Goal: Information Seeking & Learning: Find specific page/section

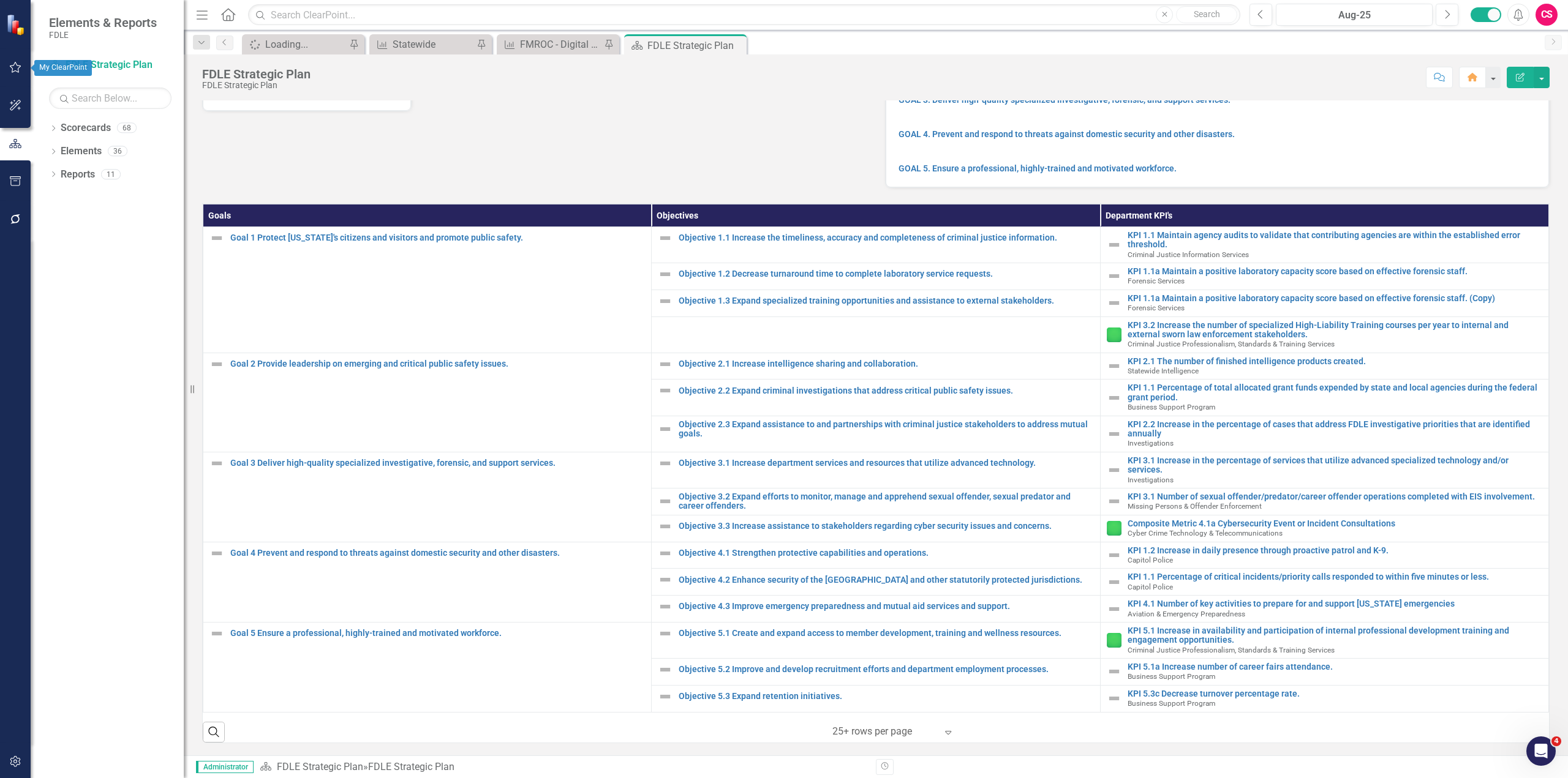
scroll to position [201, 0]
click at [56, 131] on icon "Dropdown" at bounding box center [53, 130] width 9 height 7
click at [56, 154] on icon "Dropdown" at bounding box center [60, 150] width 9 height 7
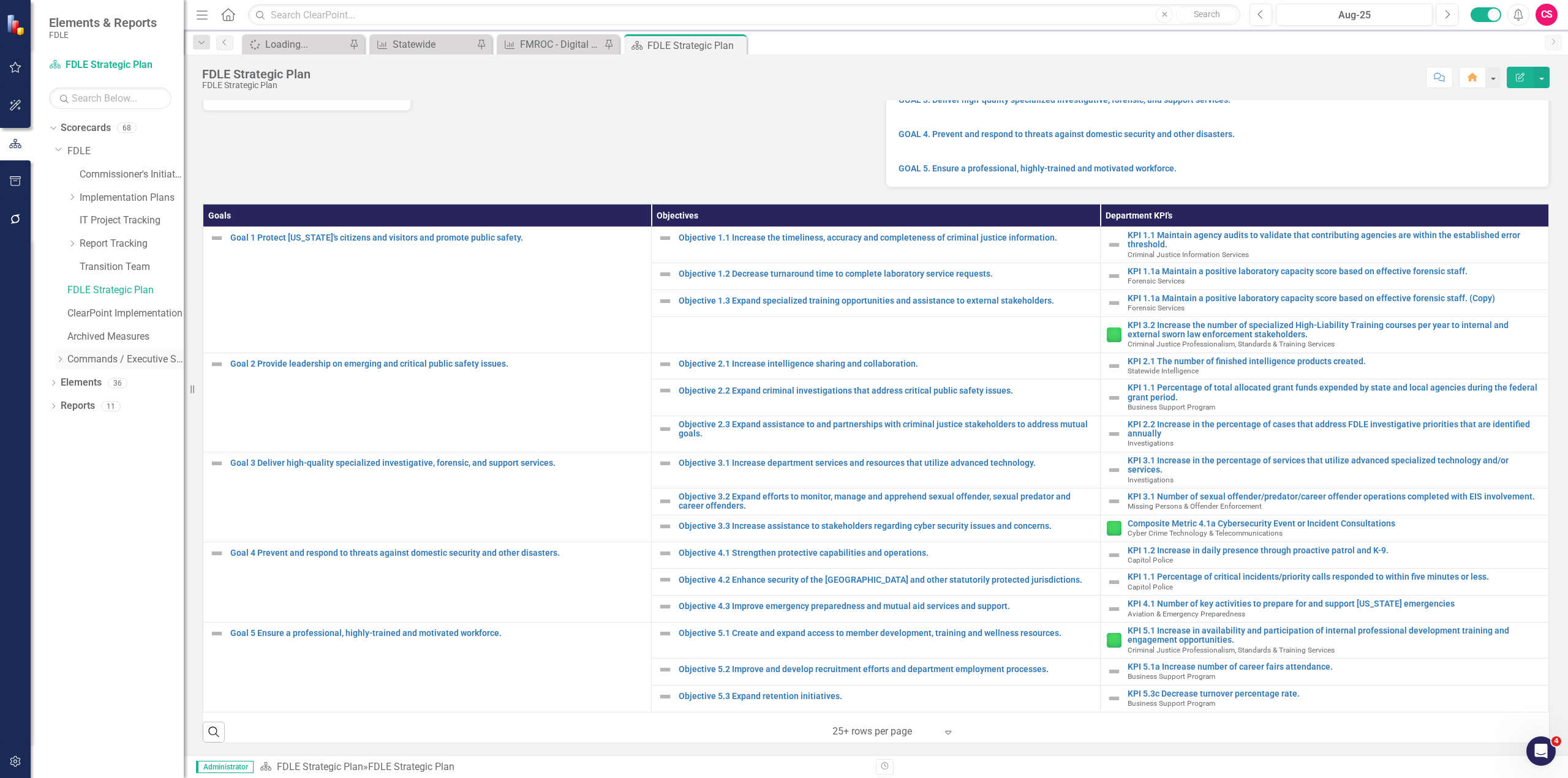
click at [58, 362] on icon "Dropdown" at bounding box center [60, 359] width 9 height 7
click at [70, 380] on icon "Dropdown" at bounding box center [72, 382] width 9 height 7
click at [72, 453] on icon "Dropdown" at bounding box center [72, 452] width 9 height 7
click at [72, 519] on icon at bounding box center [73, 521] width 3 height 6
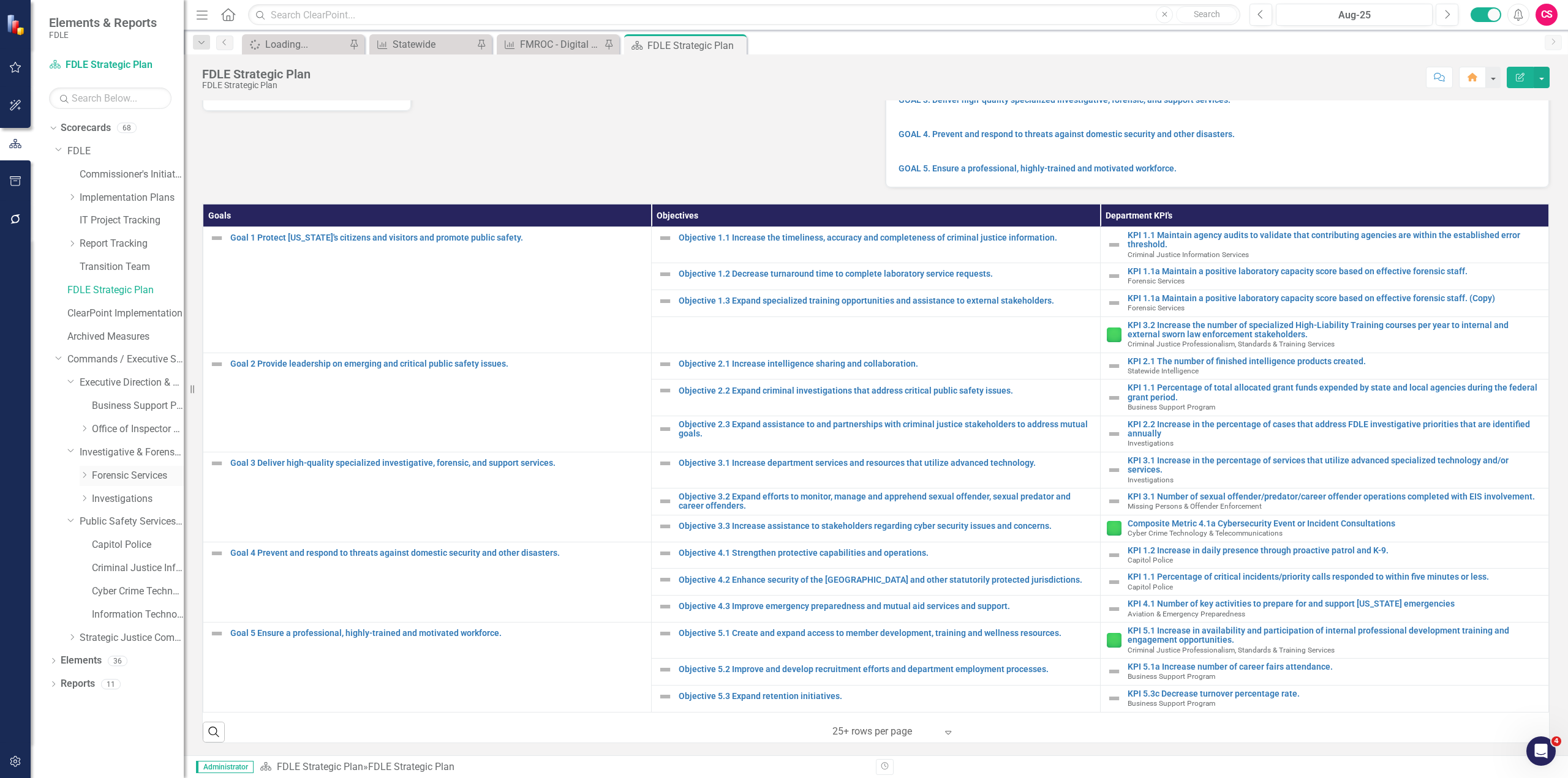
click at [81, 472] on icon "Dropdown" at bounding box center [84, 475] width 9 height 7
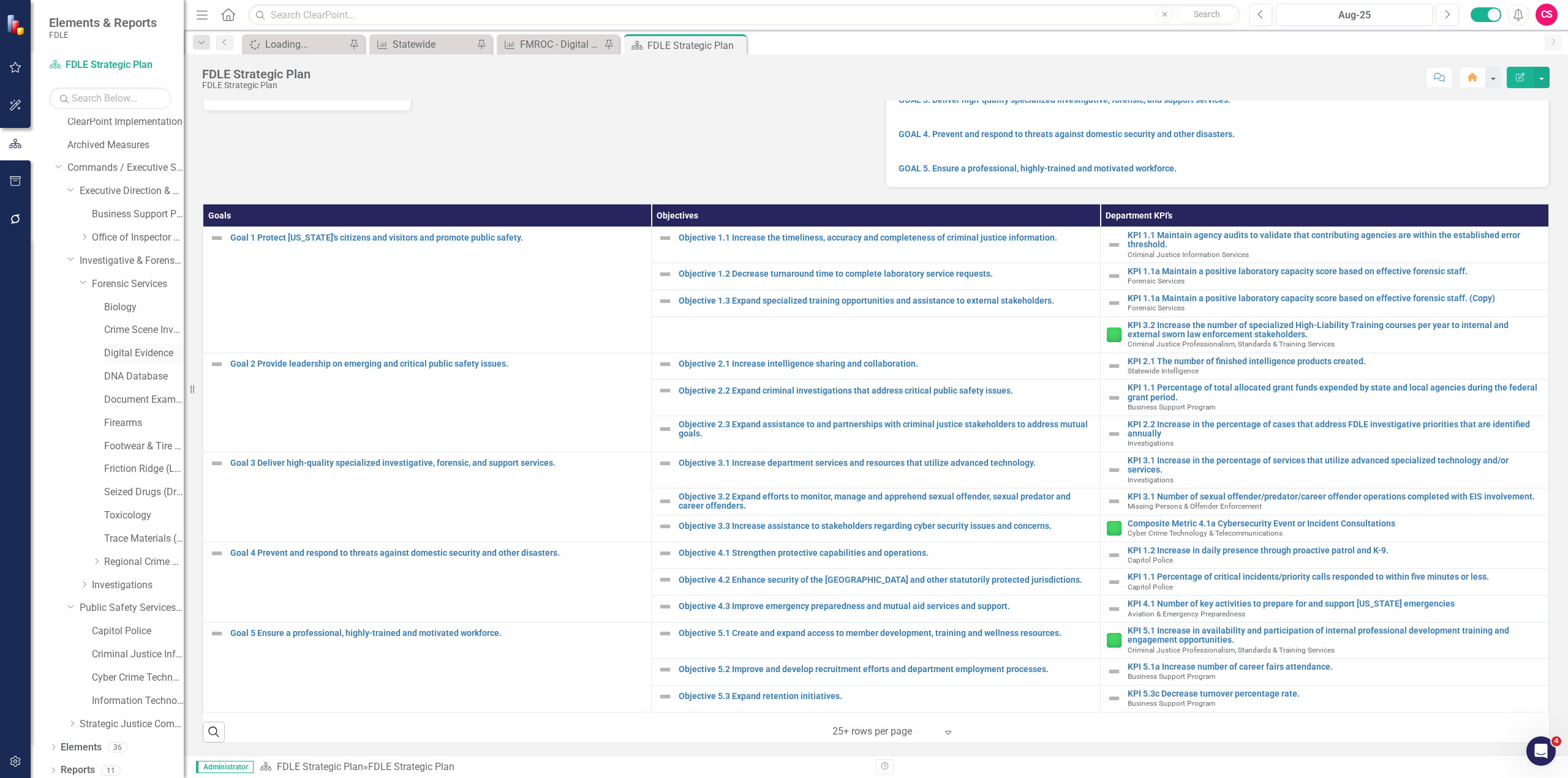
scroll to position [197, 0]
click at [73, 720] on icon "Dropdown" at bounding box center [72, 717] width 9 height 7
click at [356, 9] on input "text" at bounding box center [744, 15] width 992 height 21
type input "cases and arrests"
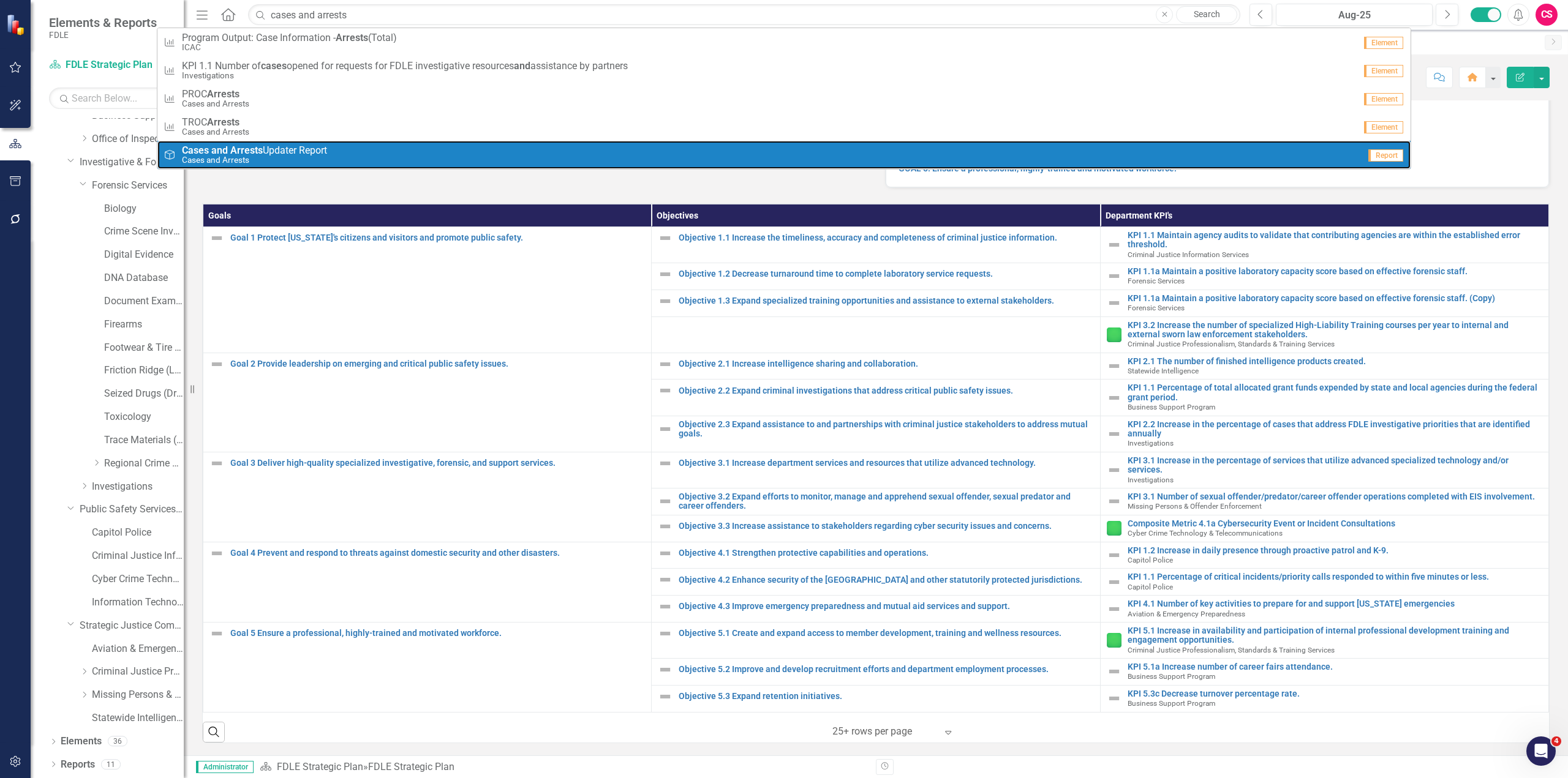
click at [245, 146] on strong "Arrests" at bounding box center [246, 150] width 33 height 11
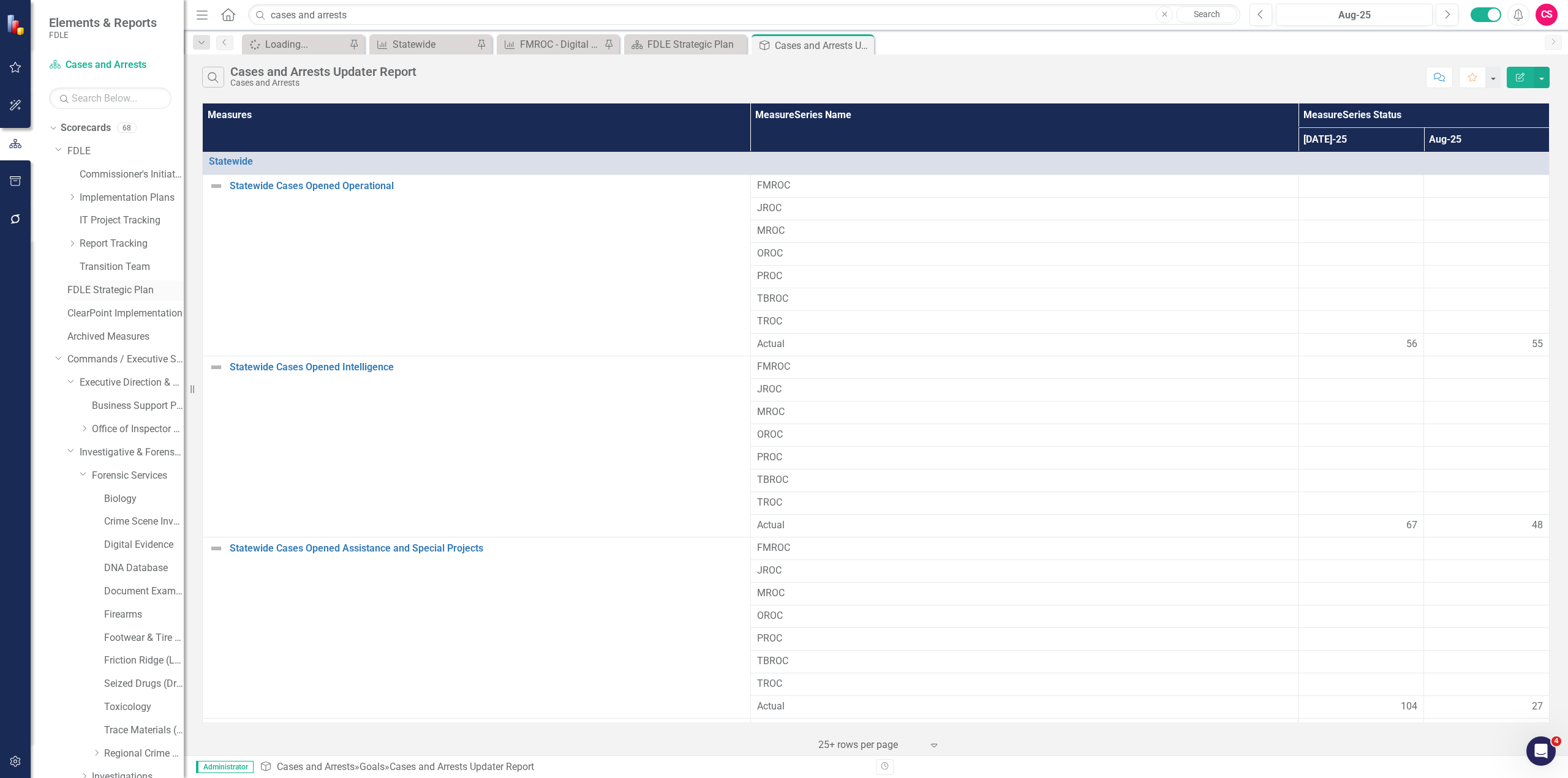
click at [127, 281] on div "FDLE Strategic Plan" at bounding box center [125, 291] width 116 height 20
click at [126, 288] on link "FDLE Strategic Plan" at bounding box center [125, 290] width 116 height 14
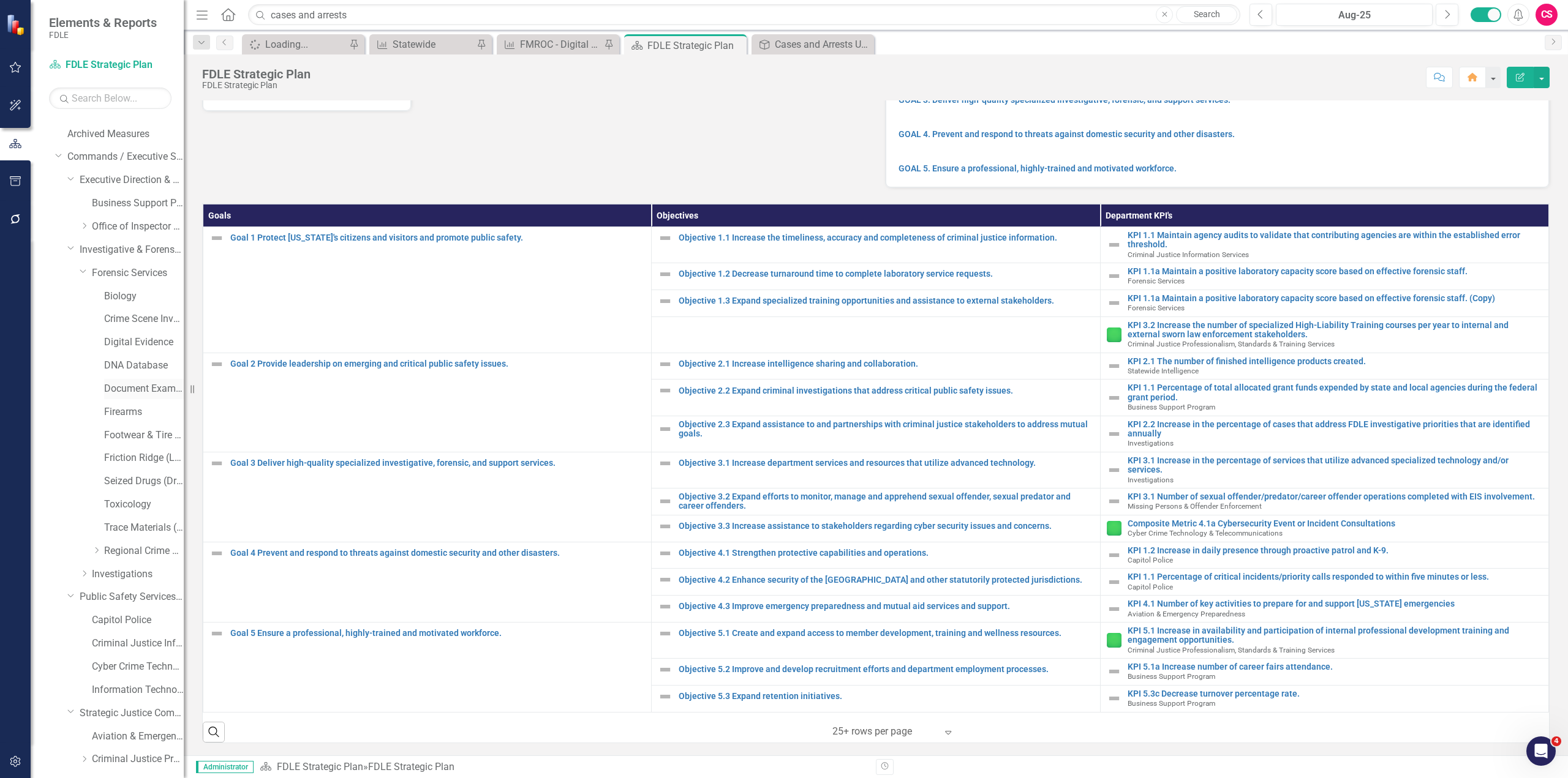
scroll to position [290, 0]
click at [101, 463] on icon "Dropdown" at bounding box center [96, 462] width 9 height 7
click at [82, 622] on icon "Dropdown" at bounding box center [84, 624] width 9 height 7
click at [133, 458] on link "Cases and Arrests" at bounding box center [144, 460] width 80 height 14
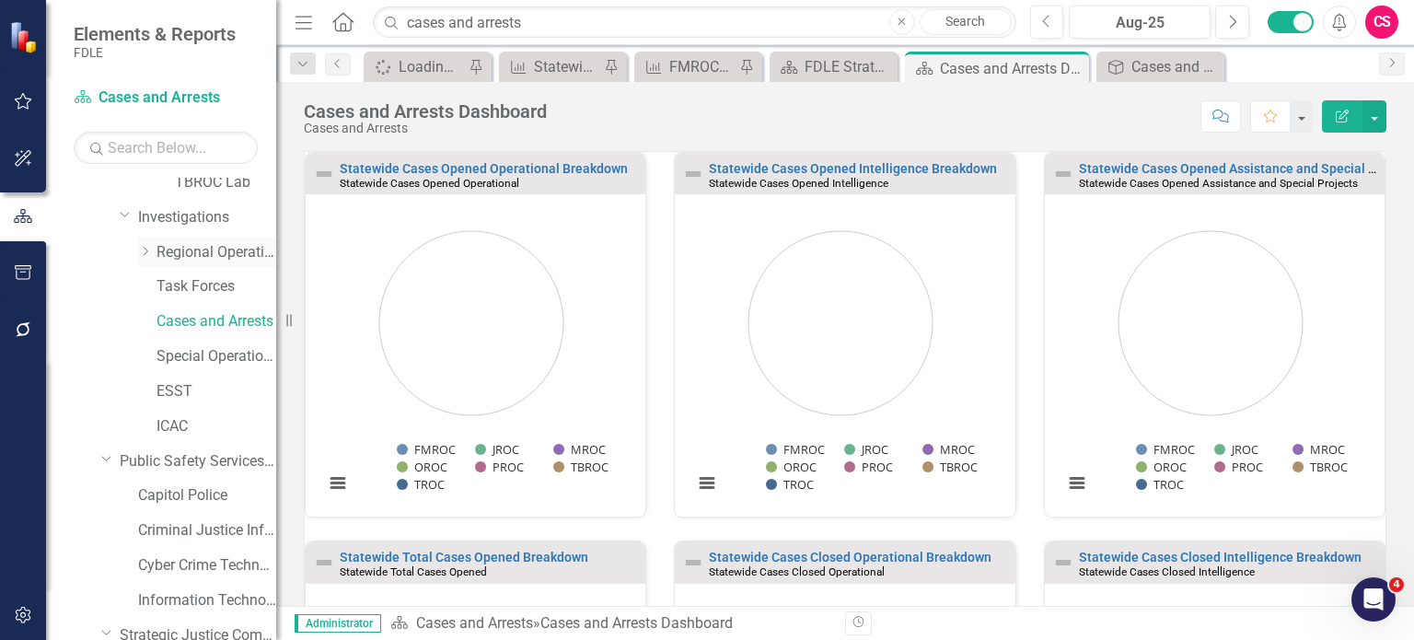
click at [144, 249] on icon "Dropdown" at bounding box center [145, 251] width 14 height 11
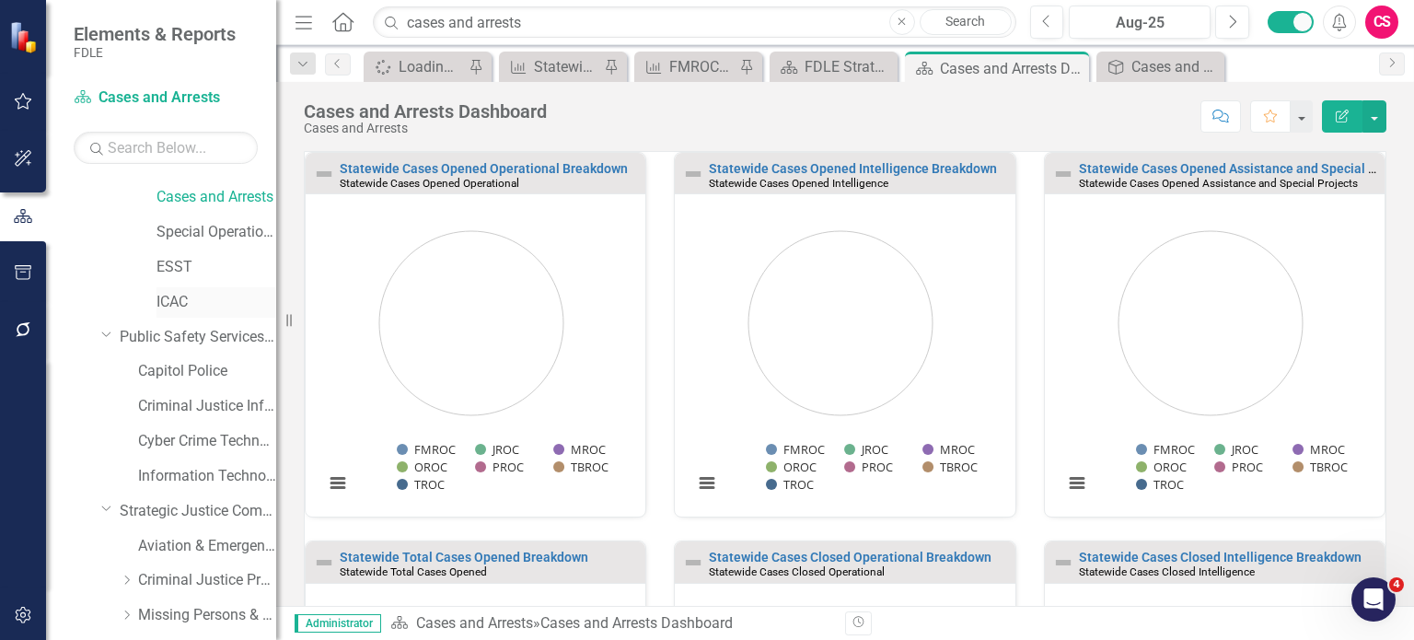
scroll to position [1530, 0]
click at [175, 294] on link "ICAC" at bounding box center [216, 300] width 120 height 21
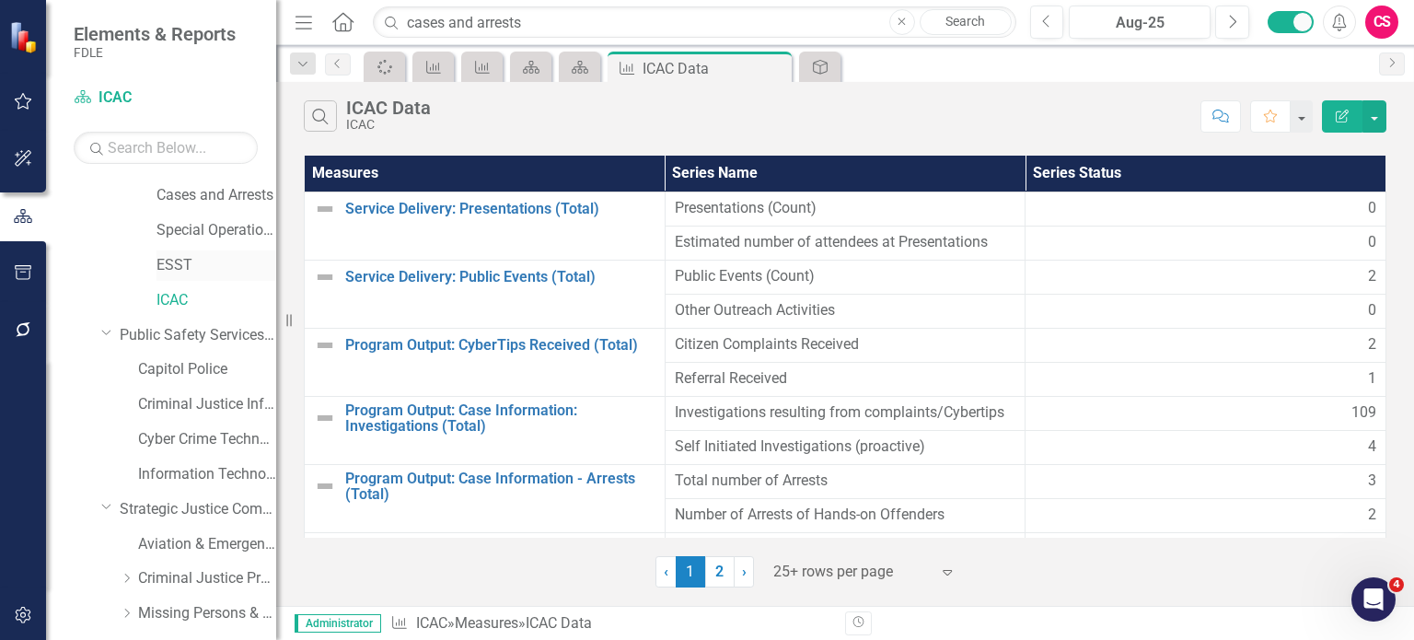
click at [185, 272] on link "ESST" at bounding box center [216, 265] width 120 height 21
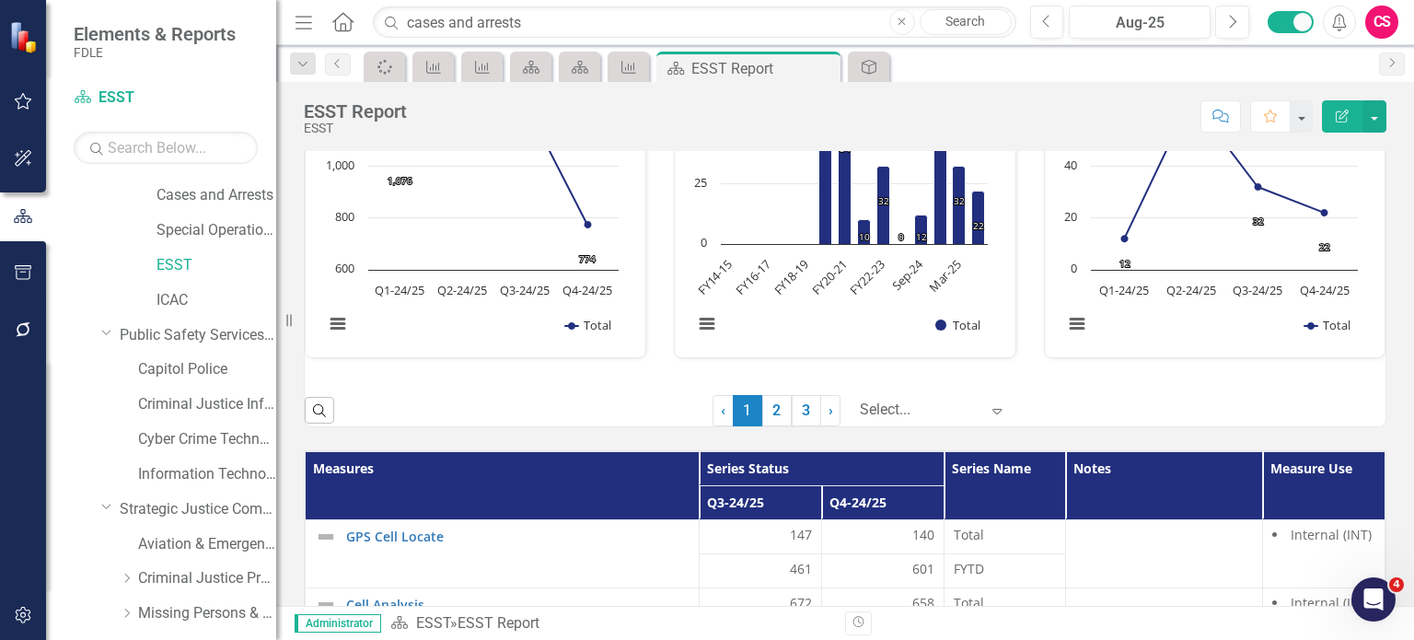
click at [903, 411] on div at bounding box center [920, 410] width 120 height 25
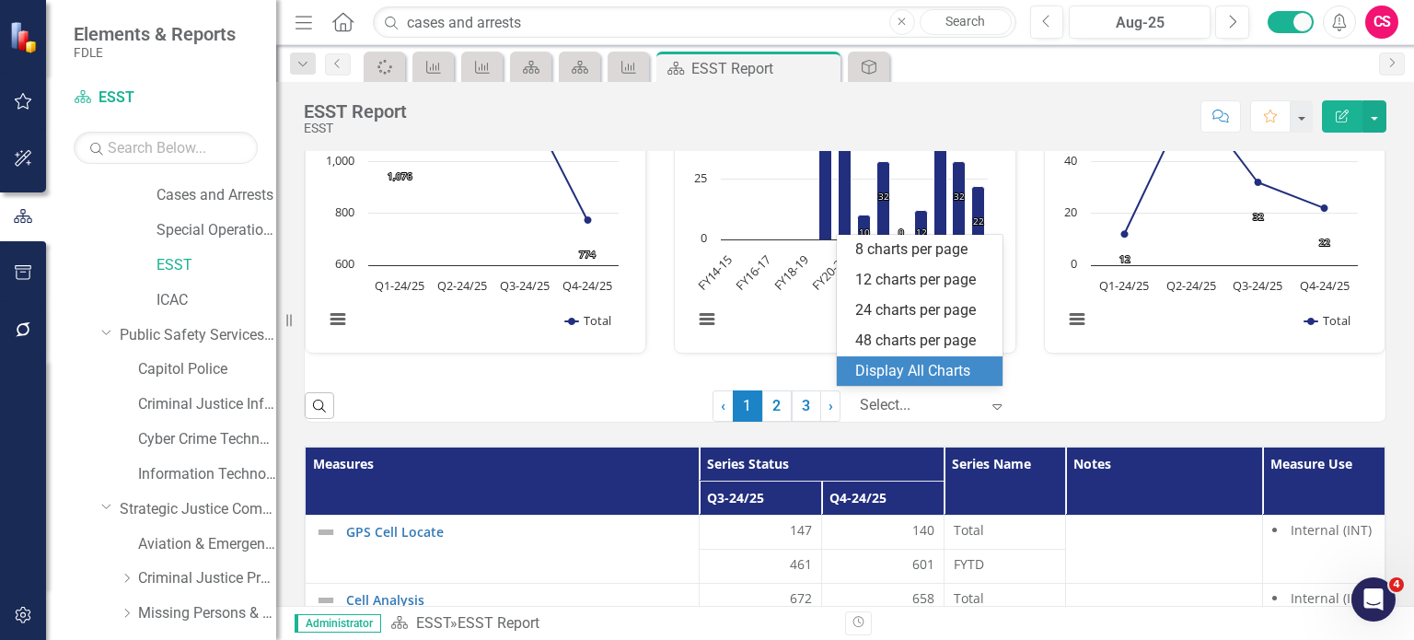
click at [902, 377] on div "Display All Charts" at bounding box center [923, 371] width 136 height 21
